Goal: Task Accomplishment & Management: Manage account settings

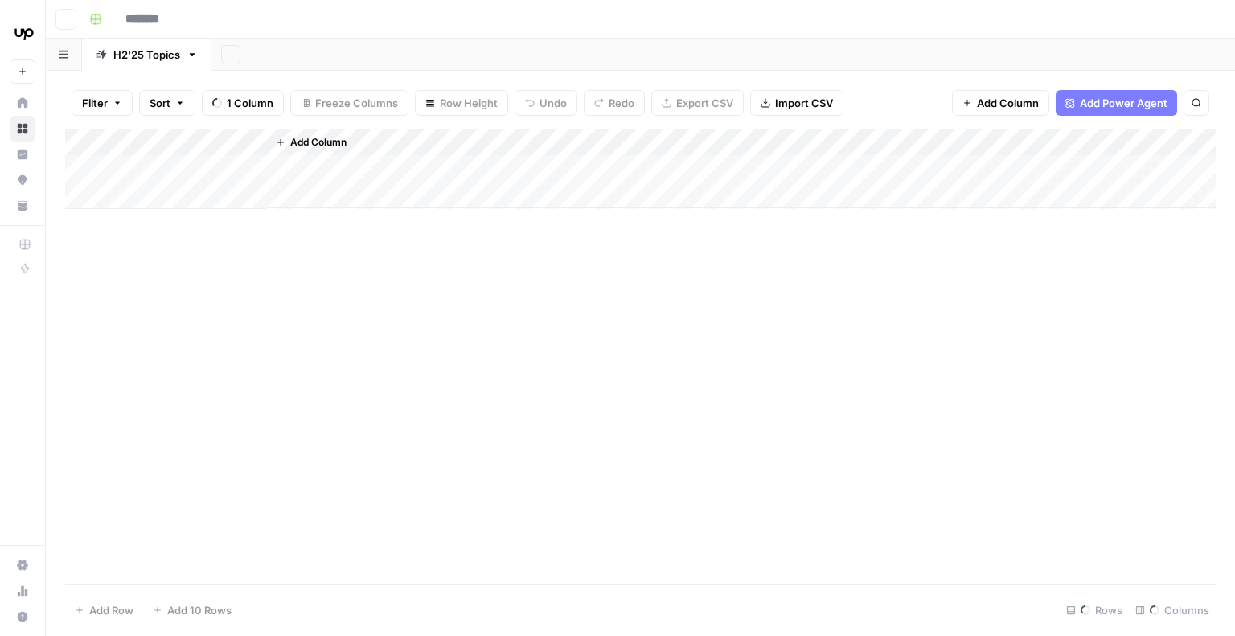
type input "**********"
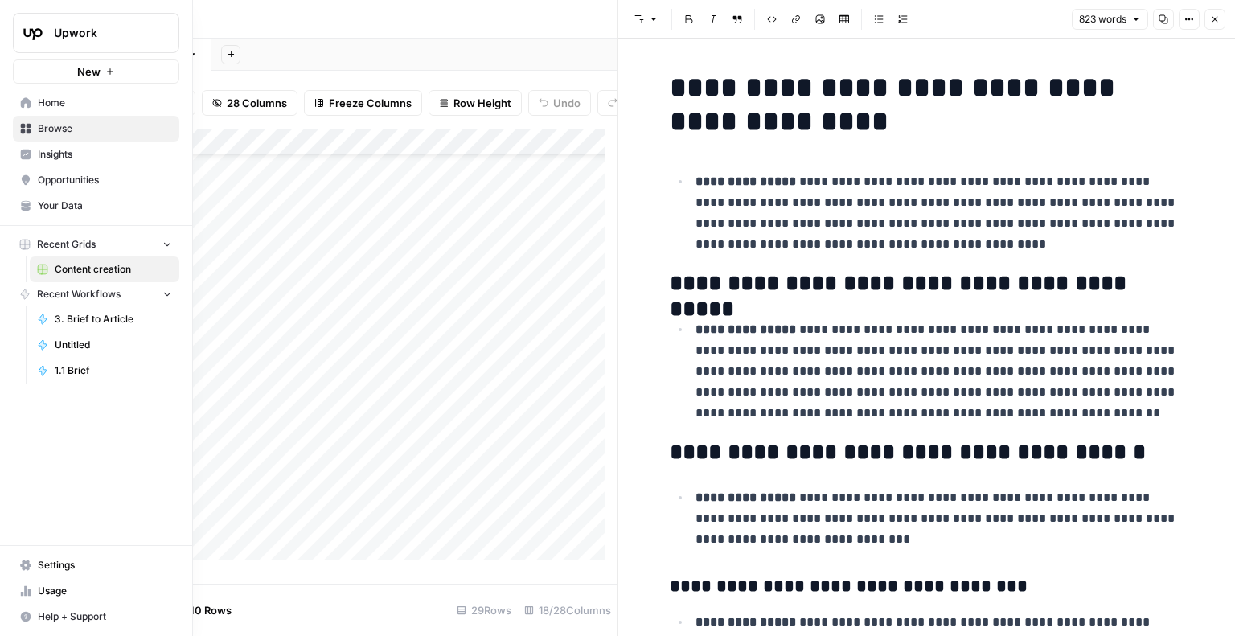
click at [38, 565] on span "Settings" at bounding box center [105, 565] width 134 height 14
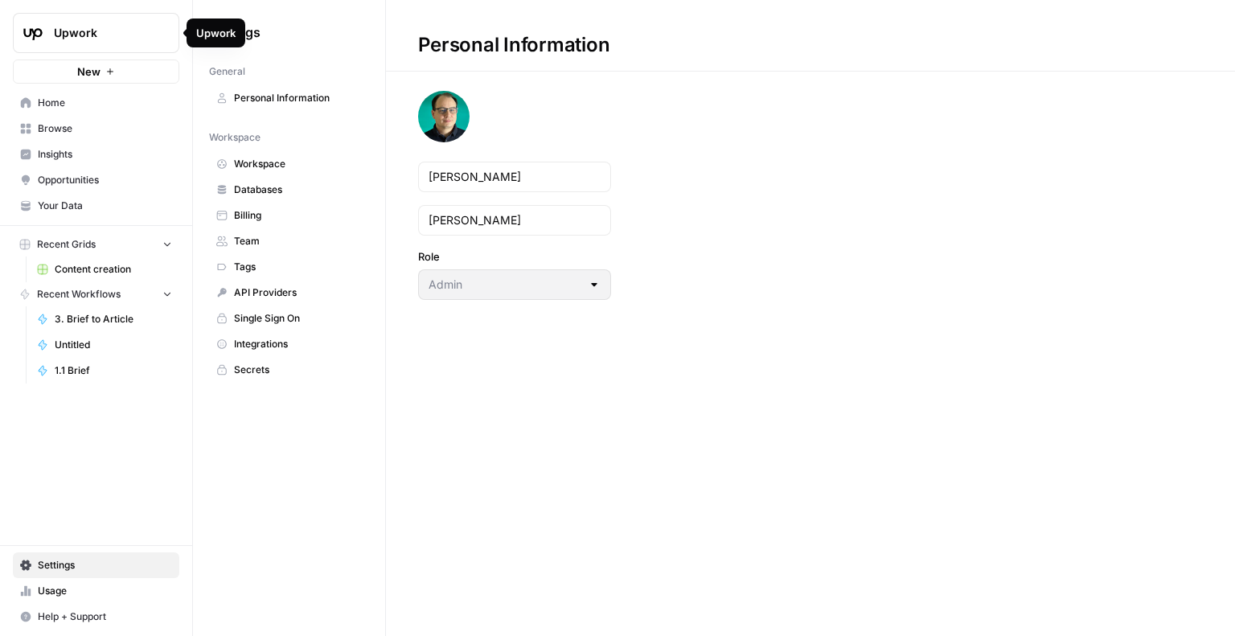
click at [163, 37] on icon "Workspace: Upwork" at bounding box center [166, 33] width 16 height 16
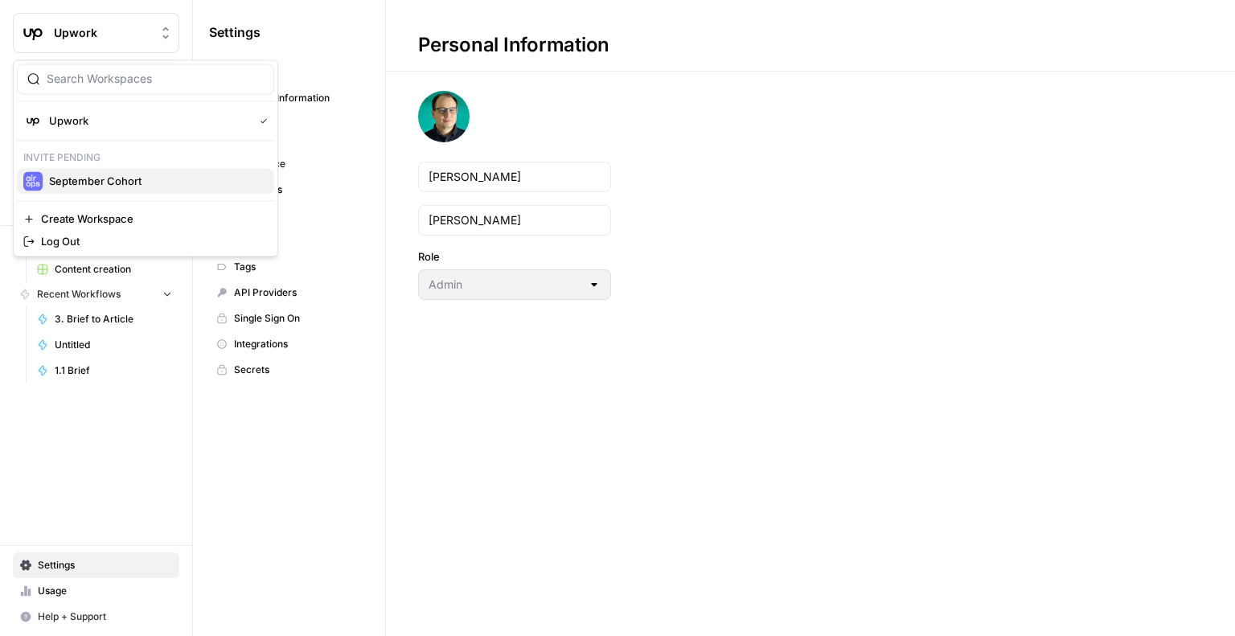
click at [106, 181] on span "September Cohort" at bounding box center [155, 181] width 212 height 16
